Goal: Navigation & Orientation: Find specific page/section

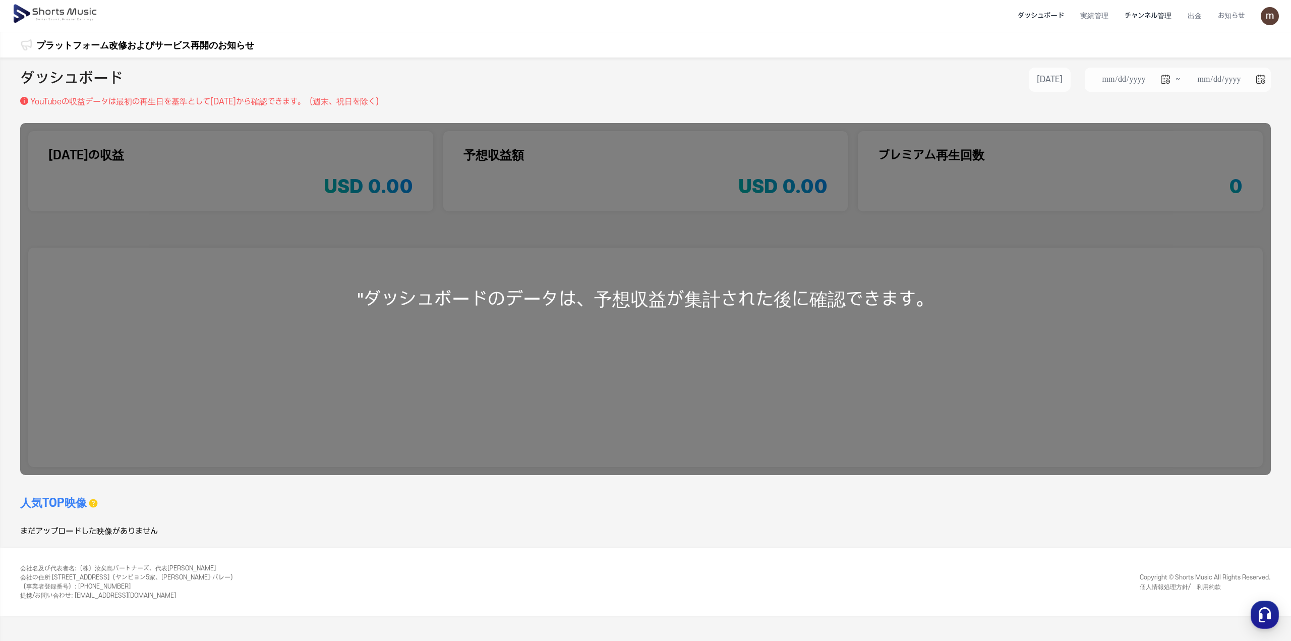
click at [1161, 15] on li "チャンネル管理" at bounding box center [1148, 16] width 63 height 27
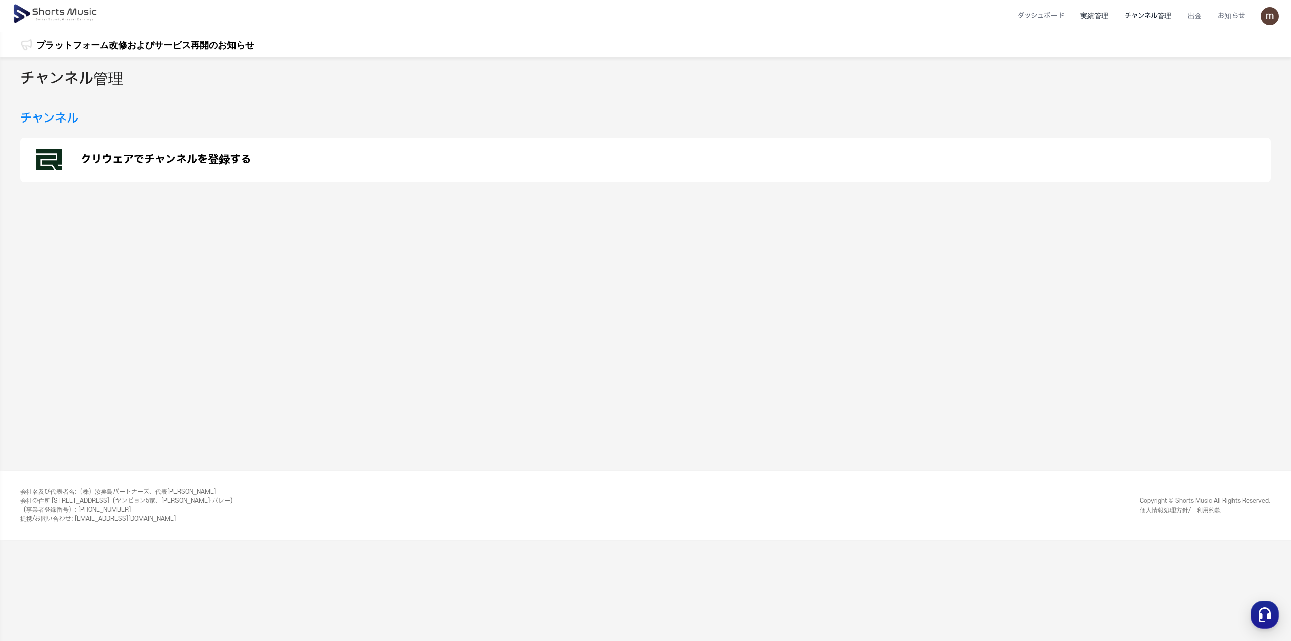
click at [1099, 19] on li "実績管理" at bounding box center [1094, 16] width 44 height 27
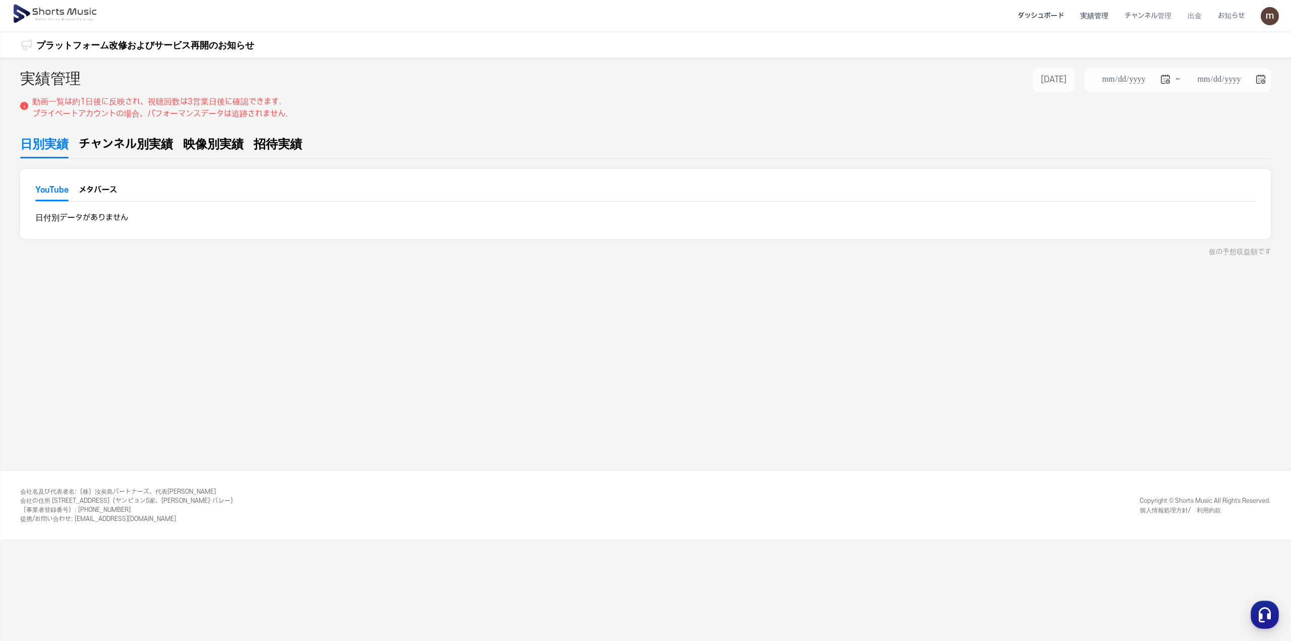
click at [1048, 21] on li "ダッシュボード" at bounding box center [1041, 16] width 63 height 27
